Goal: Check status

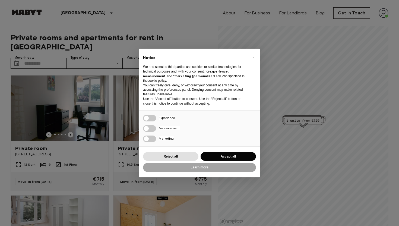
scroll to position [2, 0]
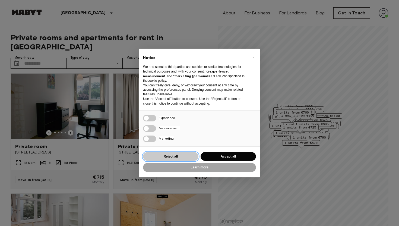
click at [172, 156] on button "Reject all" at bounding box center [170, 156] width 55 height 9
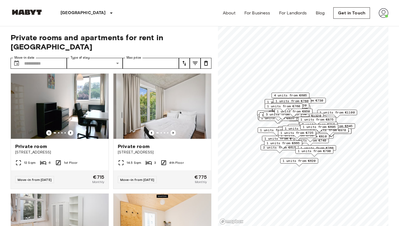
scroll to position [0, 0]
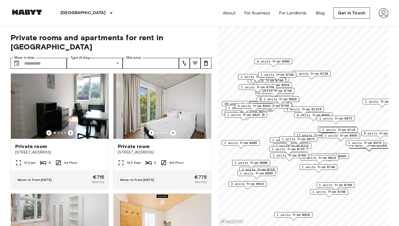
click at [382, 12] on img at bounding box center [383, 13] width 10 height 10
click at [357, 20] on li "Profile" at bounding box center [367, 23] width 54 height 10
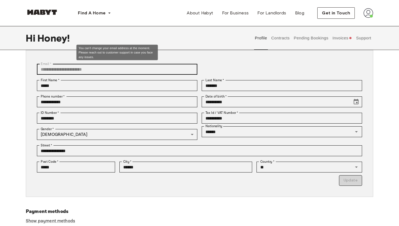
scroll to position [57, 0]
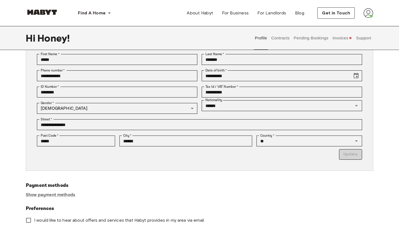
click at [305, 39] on button "Pending Bookings" at bounding box center [311, 38] width 36 height 24
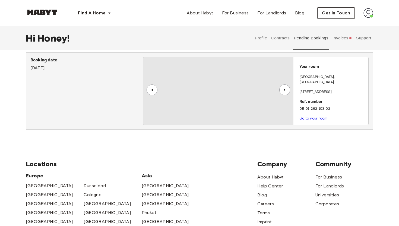
scroll to position [15, 0]
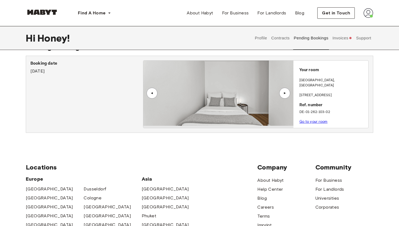
click at [316, 102] on p "Ref. number" at bounding box center [332, 105] width 67 height 6
click at [311, 119] on link "Go to your room" at bounding box center [313, 121] width 28 height 4
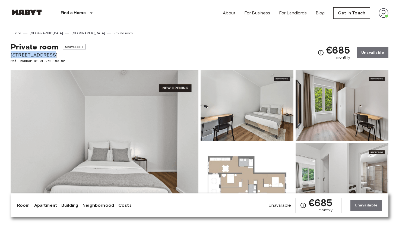
drag, startPoint x: 9, startPoint y: 53, endPoint x: 55, endPoint y: 55, distance: 45.9
copy span "[STREET_ADDRESS]"
